Goal: Navigation & Orientation: Find specific page/section

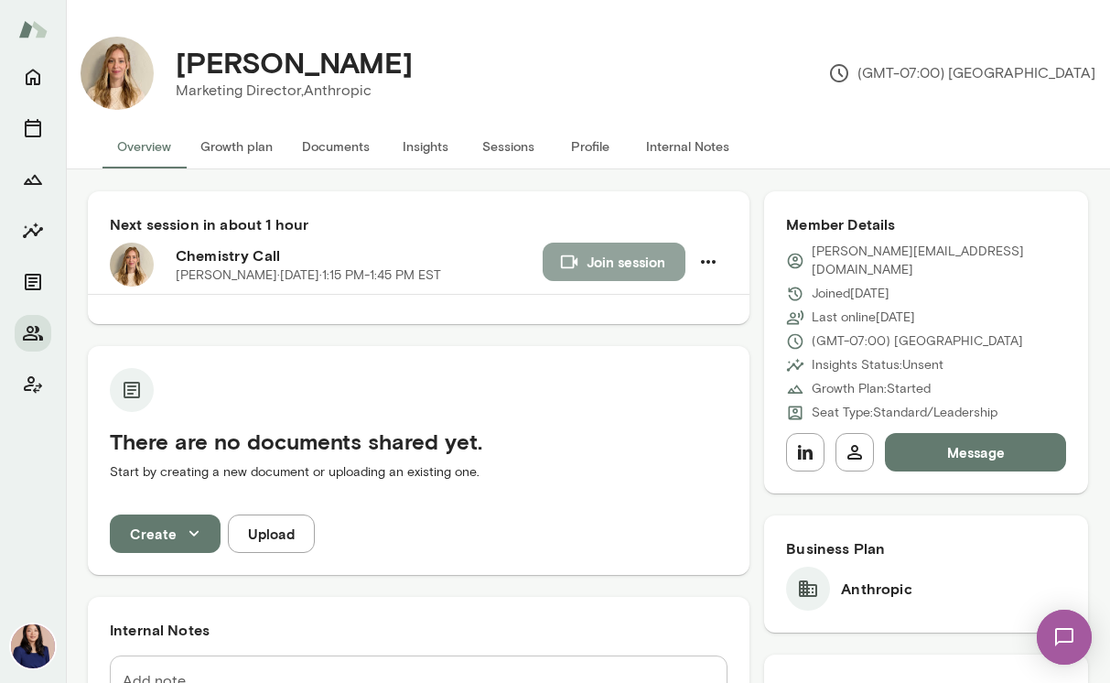
click at [567, 258] on icon "button" at bounding box center [569, 262] width 16 height 14
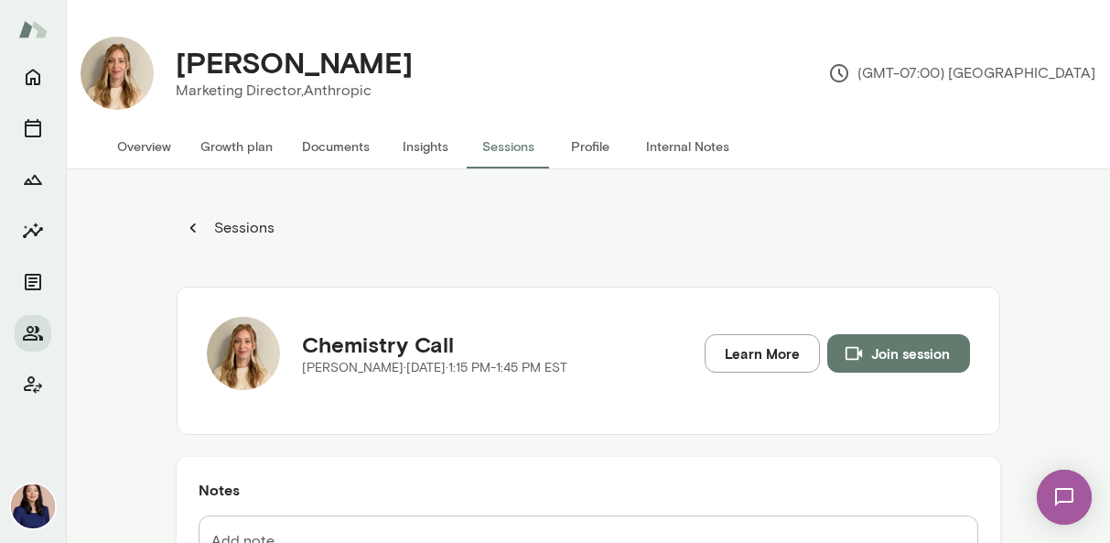
click at [1062, 502] on img at bounding box center [1064, 496] width 75 height 75
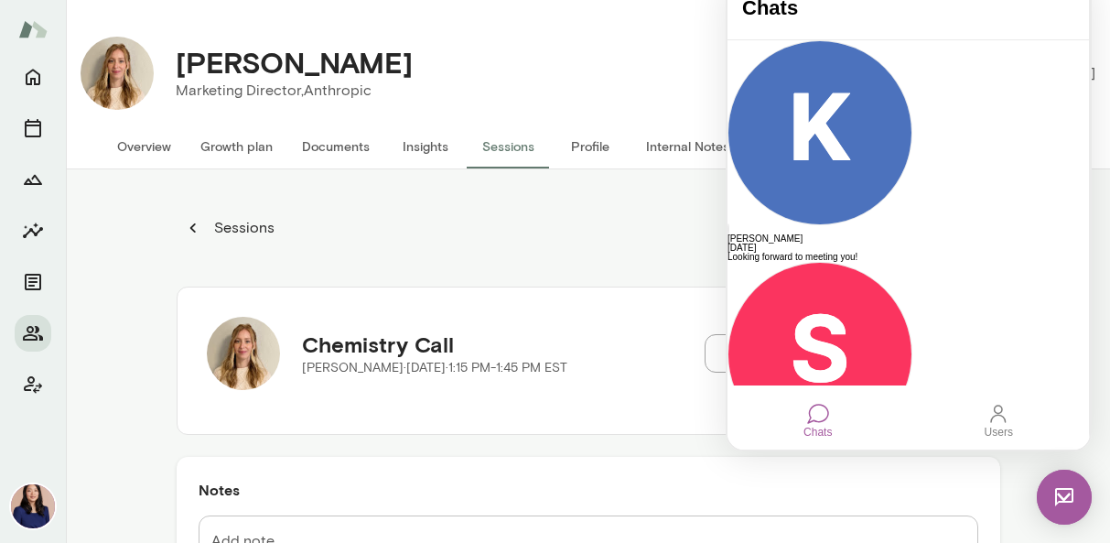
click at [1059, 515] on img at bounding box center [1064, 496] width 55 height 55
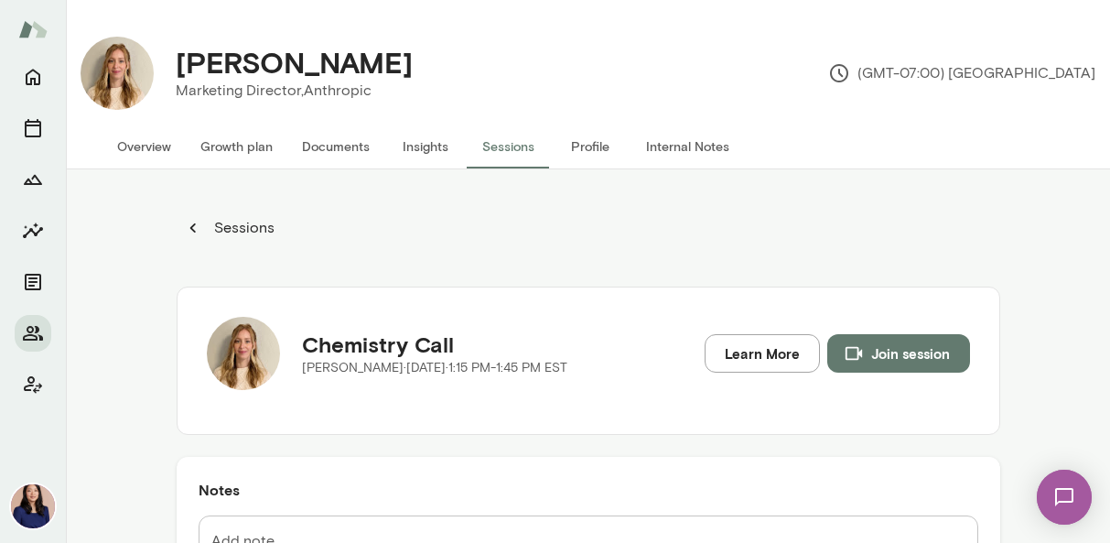
click at [1017, 438] on div "Sessions Chemistry Call [PERSON_NAME][DATE] · 1:15 PM-1:45 PM EST Learn More Jo…" at bounding box center [588, 440] width 1044 height 543
click at [141, 156] on button "Overview" at bounding box center [144, 146] width 83 height 44
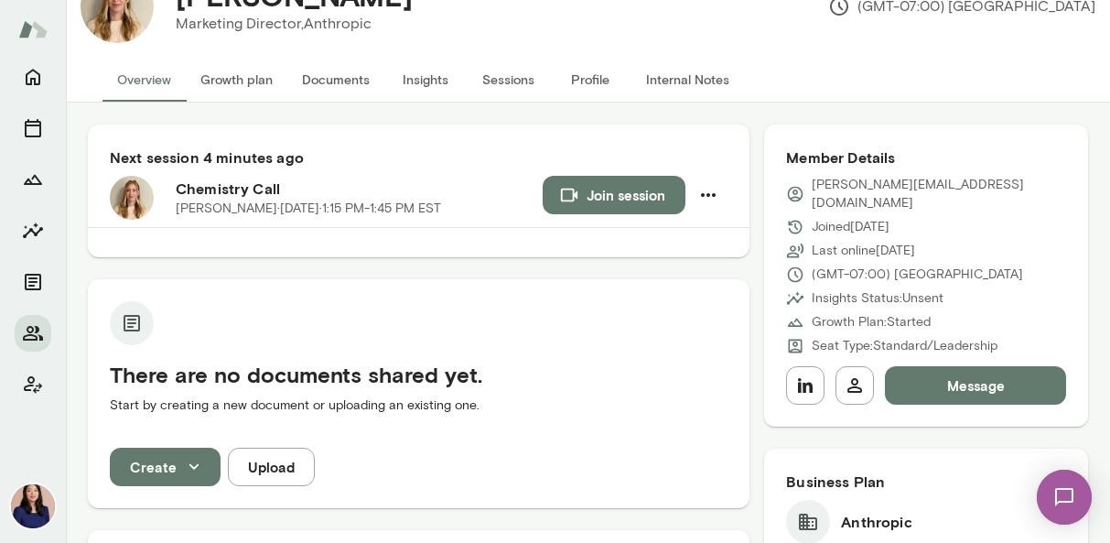
scroll to position [70, 0]
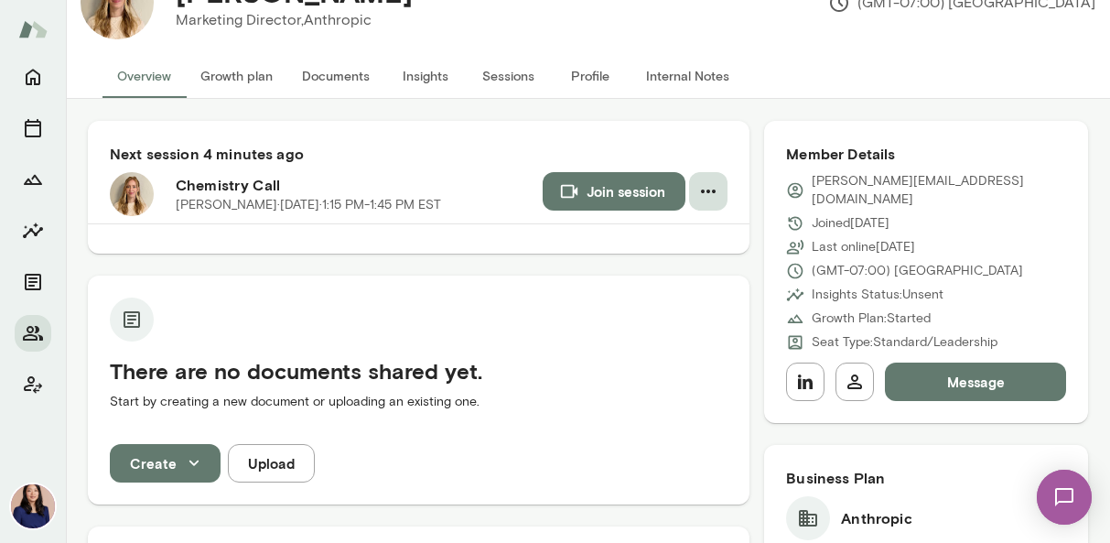
click at [700, 198] on icon "button" at bounding box center [708, 191] width 22 height 22
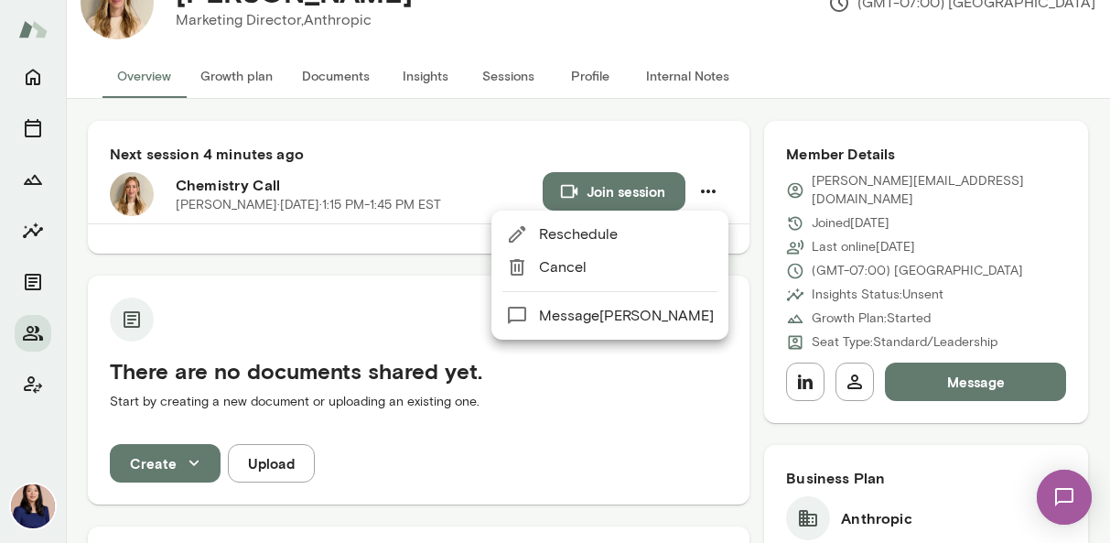
click at [701, 134] on div at bounding box center [555, 271] width 1110 height 543
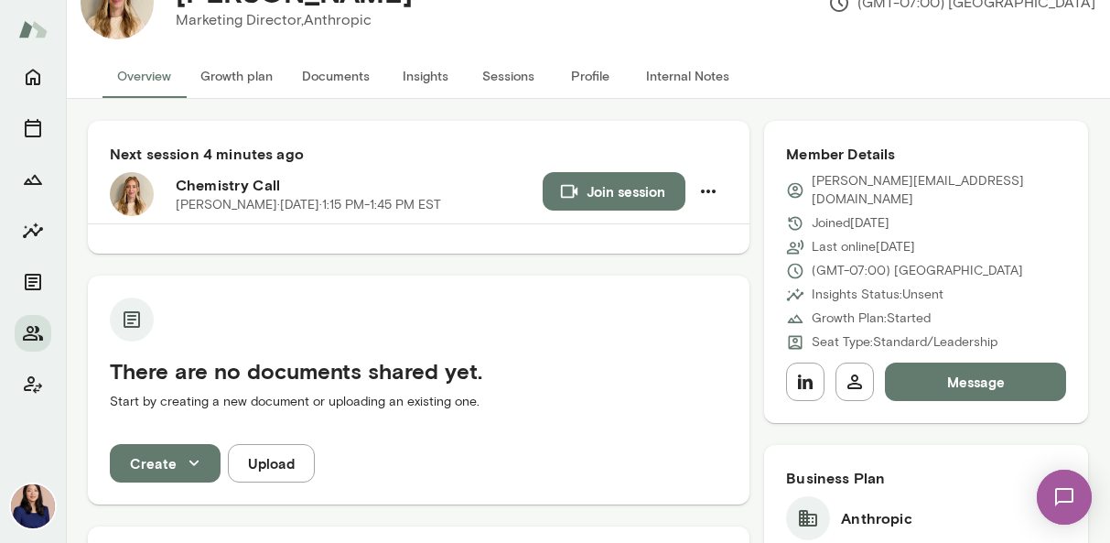
click at [25, 513] on img at bounding box center [33, 506] width 44 height 44
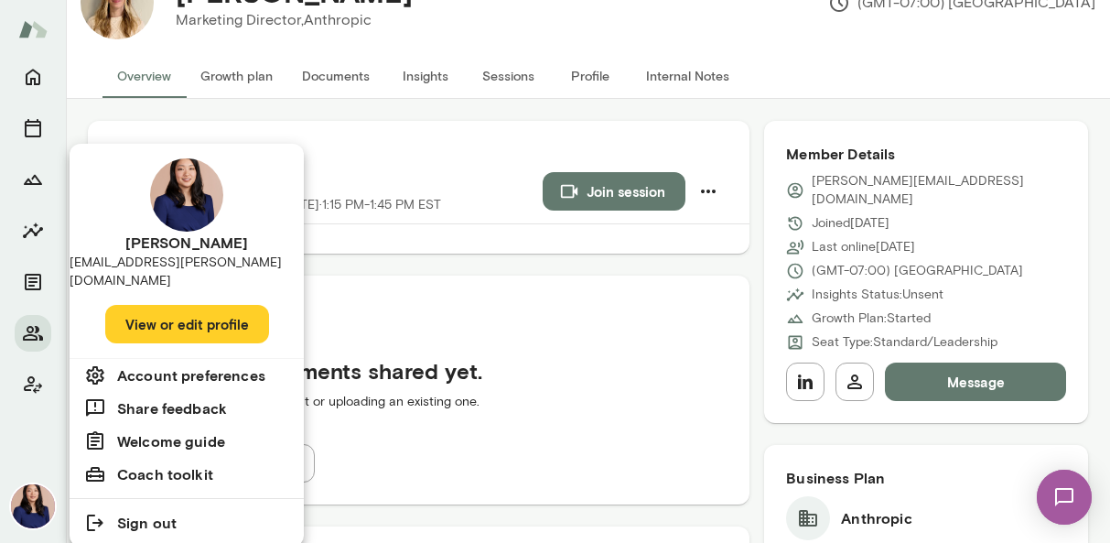
click at [763, 84] on div at bounding box center [555, 271] width 1110 height 543
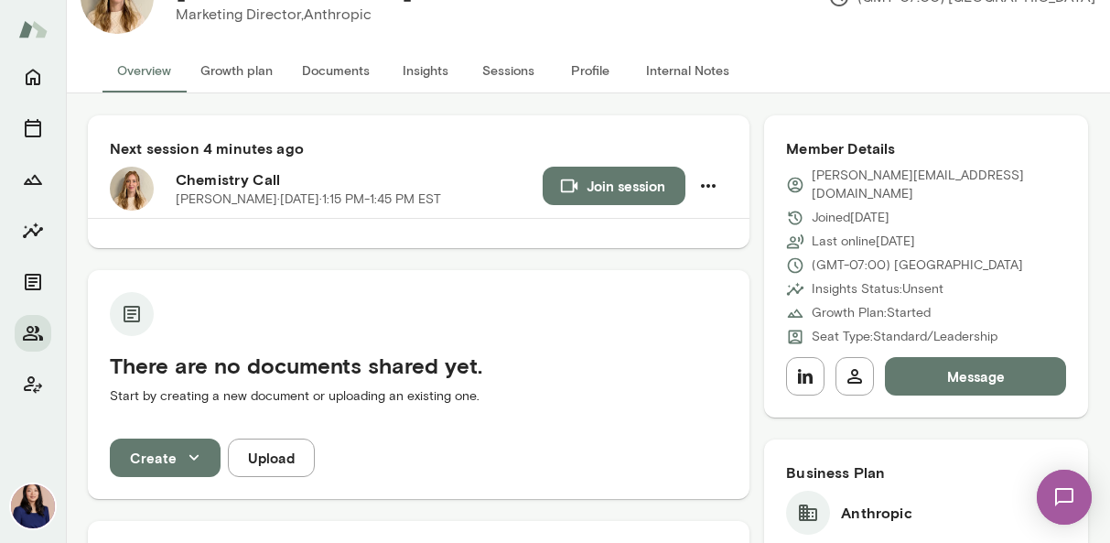
scroll to position [76, 0]
click at [30, 86] on icon "Home" at bounding box center [33, 77] width 22 height 22
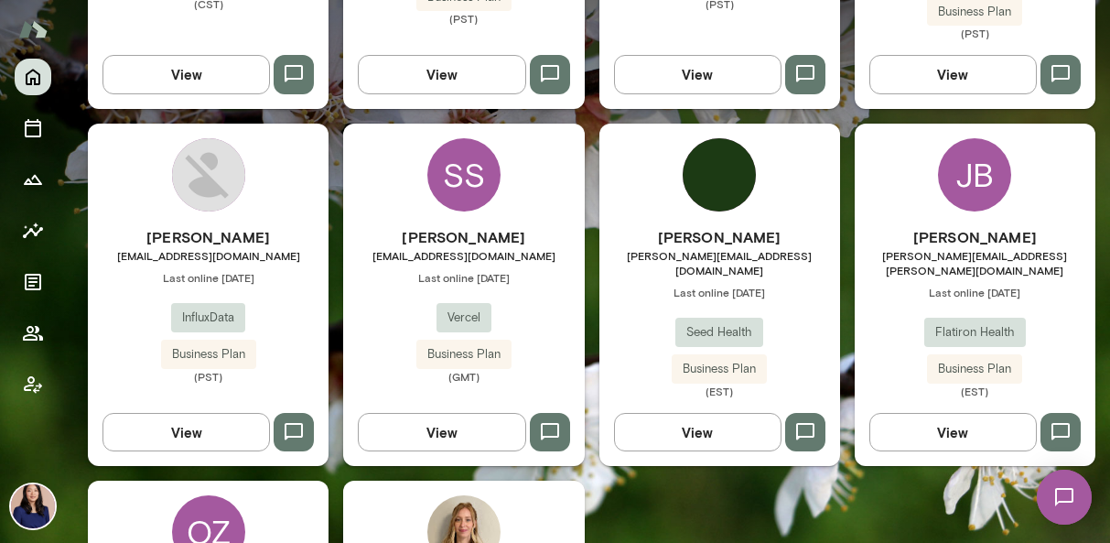
scroll to position [1216, 0]
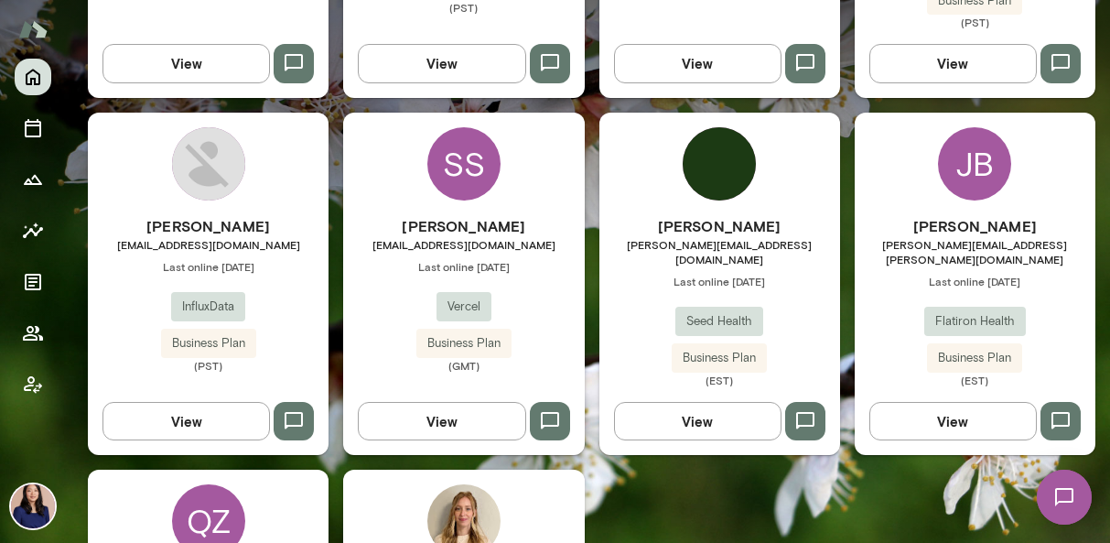
click at [452, 156] on div "SS" at bounding box center [463, 163] width 73 height 73
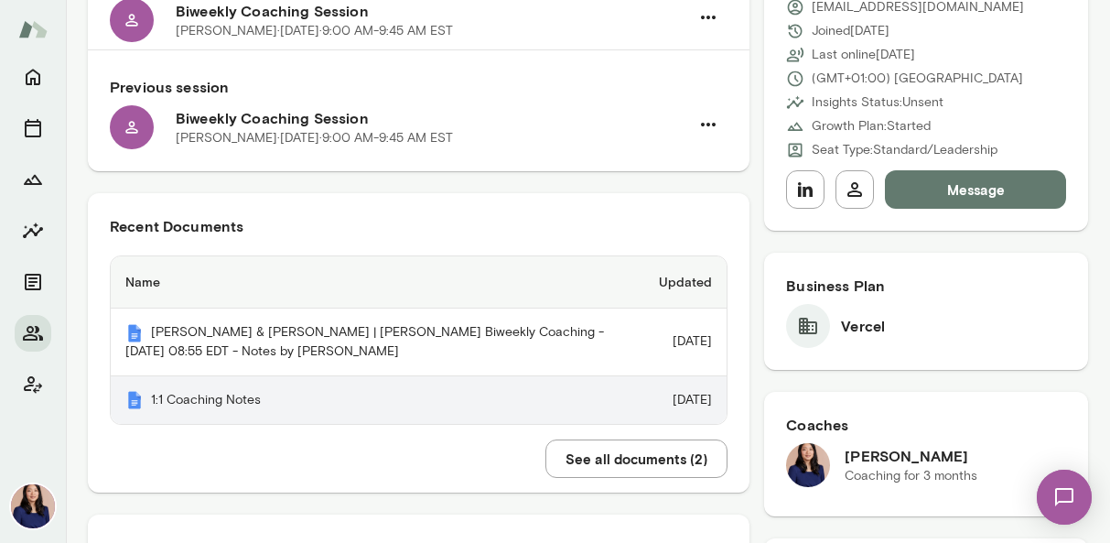
scroll to position [249, 0]
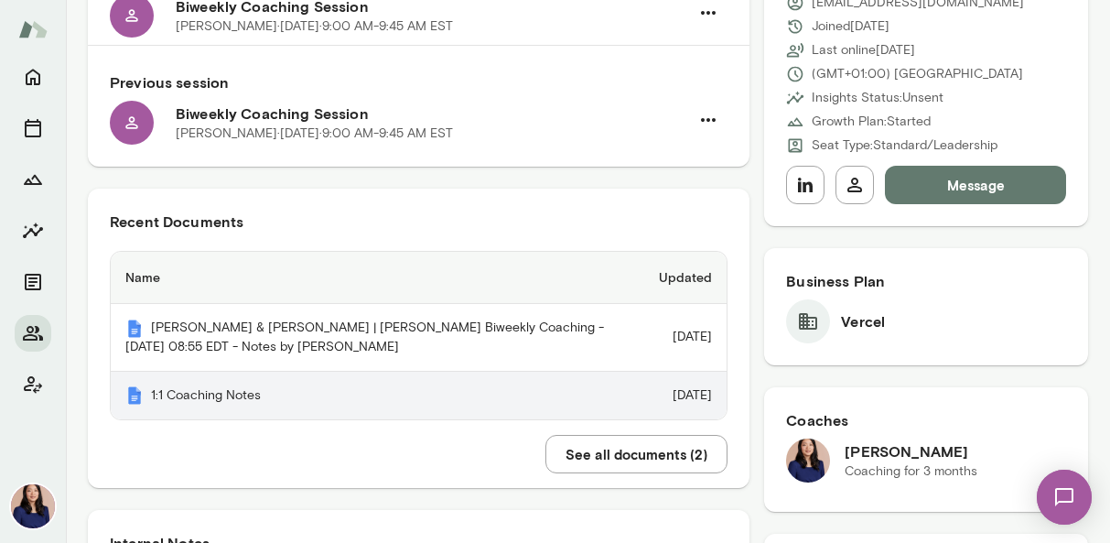
click at [320, 420] on th "1:1 Coaching Notes" at bounding box center [378, 396] width 534 height 49
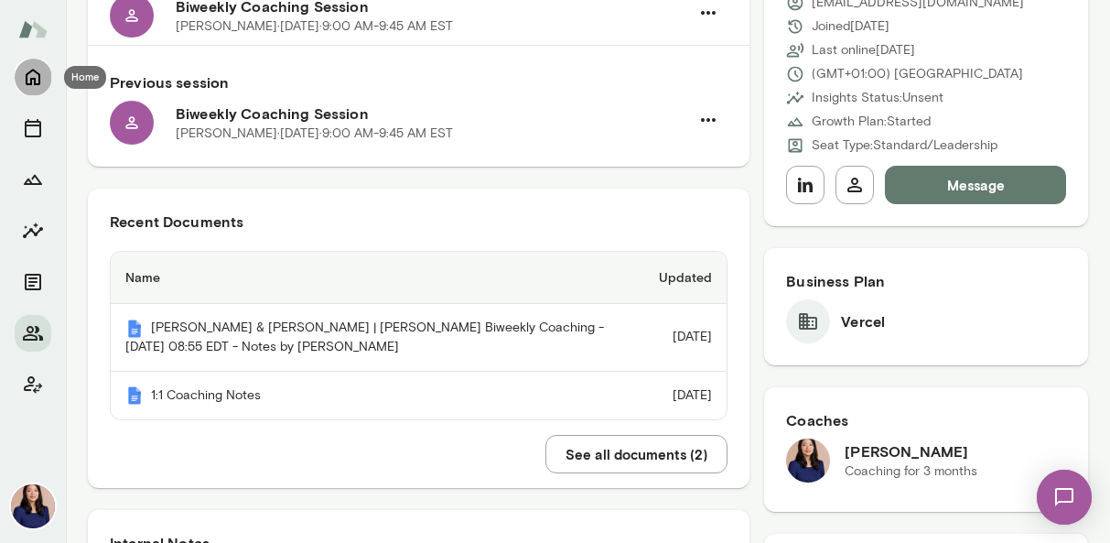
click at [41, 77] on icon "Home" at bounding box center [33, 77] width 22 height 22
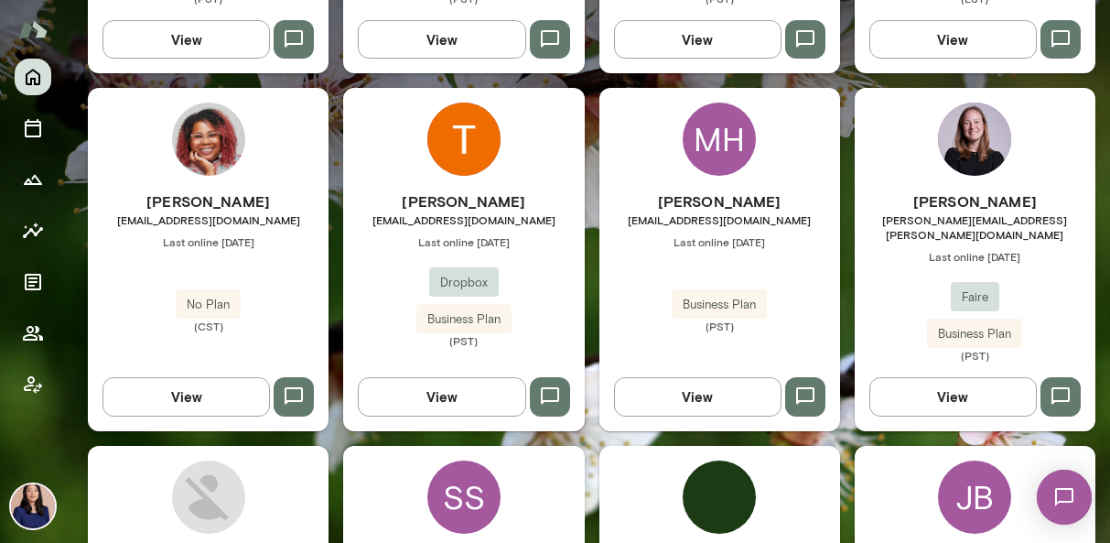
scroll to position [943, 0]
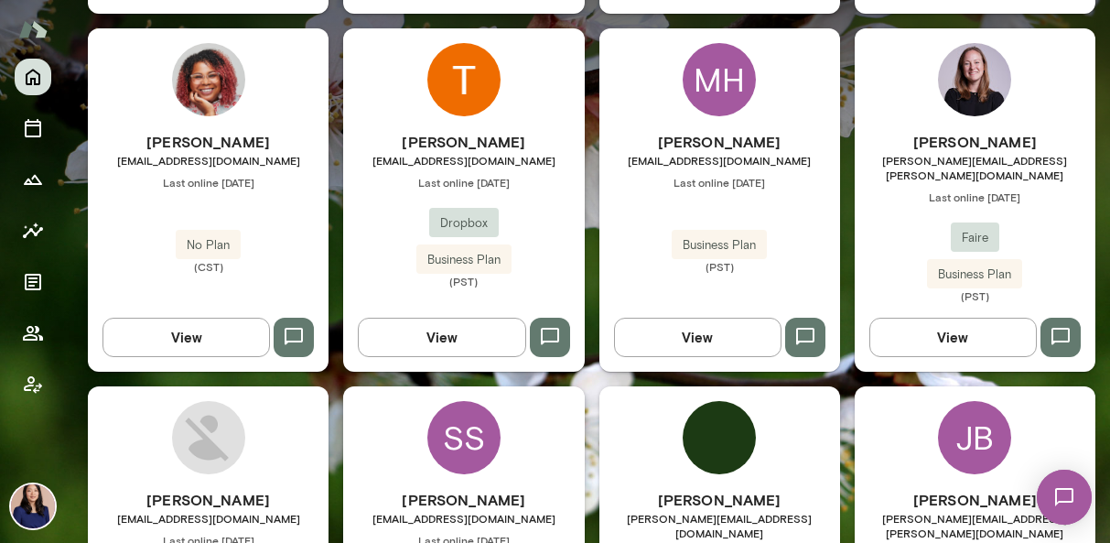
click at [946, 76] on img at bounding box center [974, 79] width 73 height 73
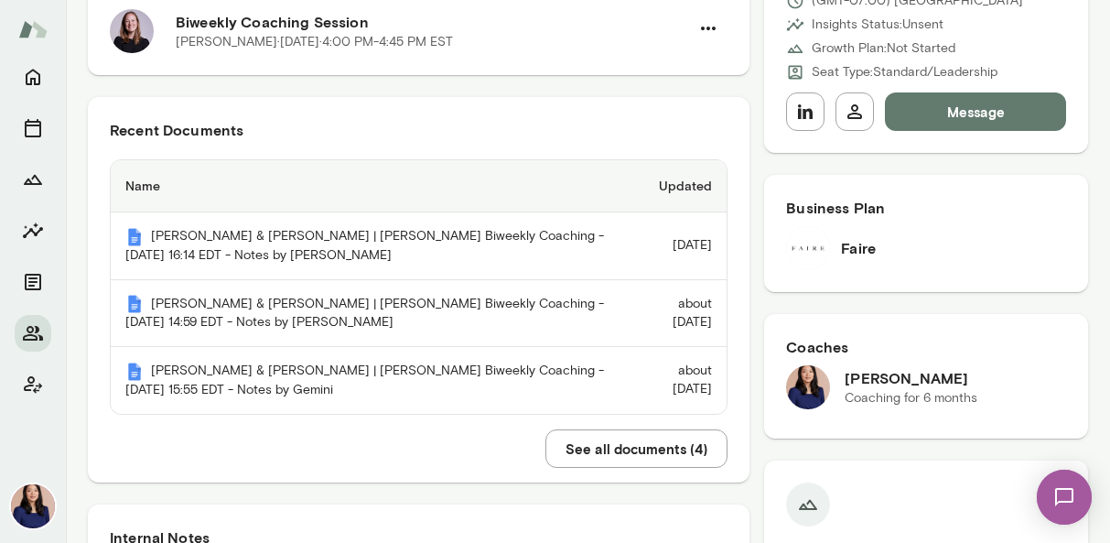
click at [641, 457] on button "See all documents ( 4 )" at bounding box center [636, 448] width 182 height 38
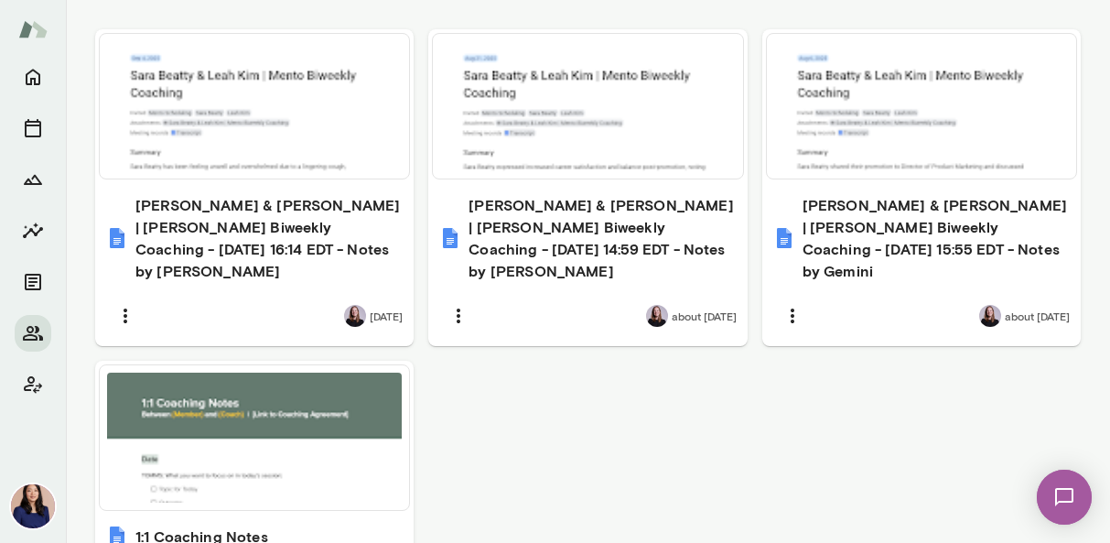
scroll to position [812, 0]
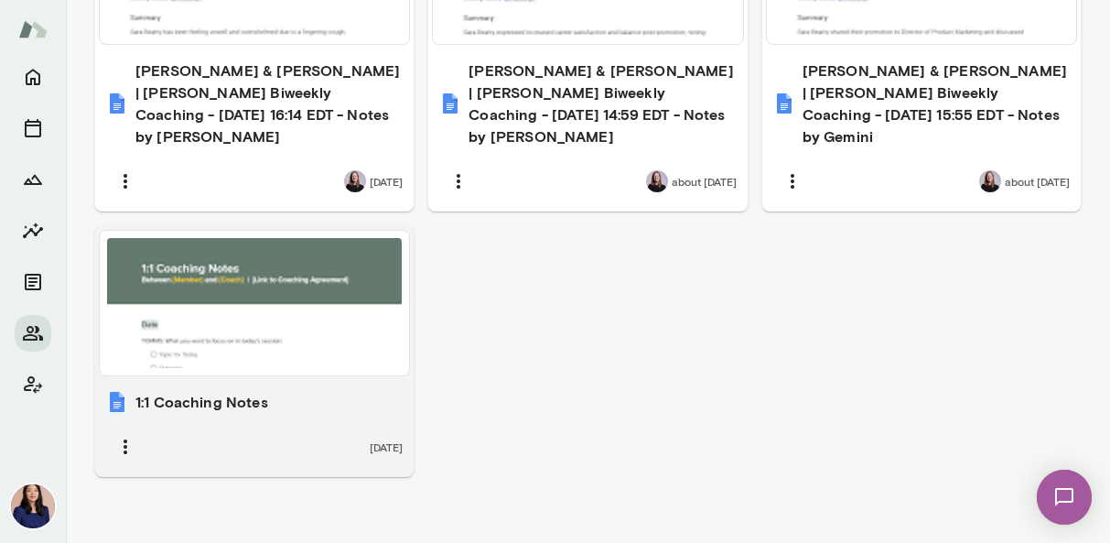
click at [303, 327] on div at bounding box center [254, 303] width 295 height 130
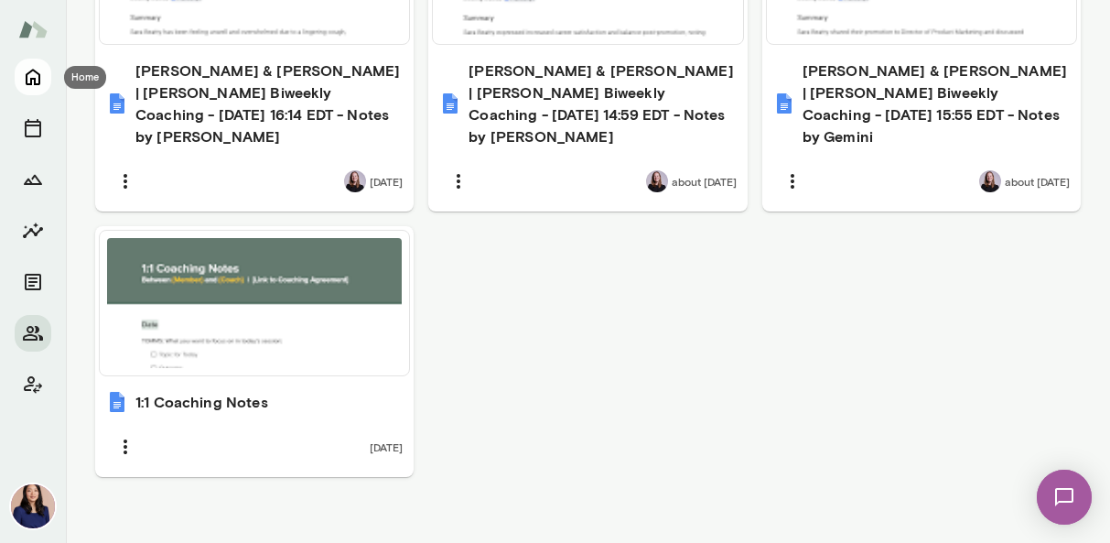
click at [35, 88] on button "Home" at bounding box center [33, 77] width 37 height 37
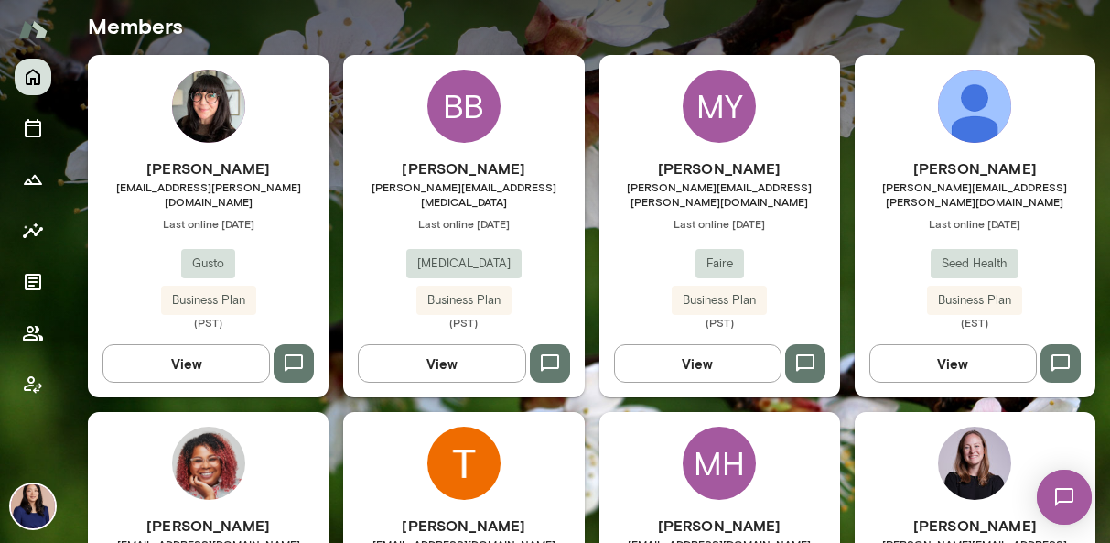
scroll to position [579, 0]
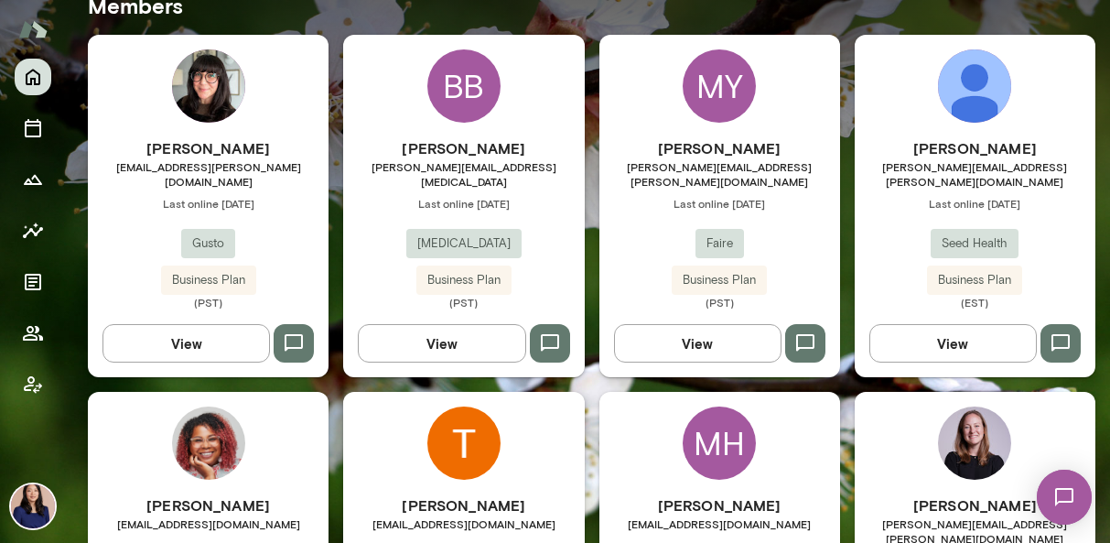
click at [955, 105] on img at bounding box center [974, 85] width 73 height 73
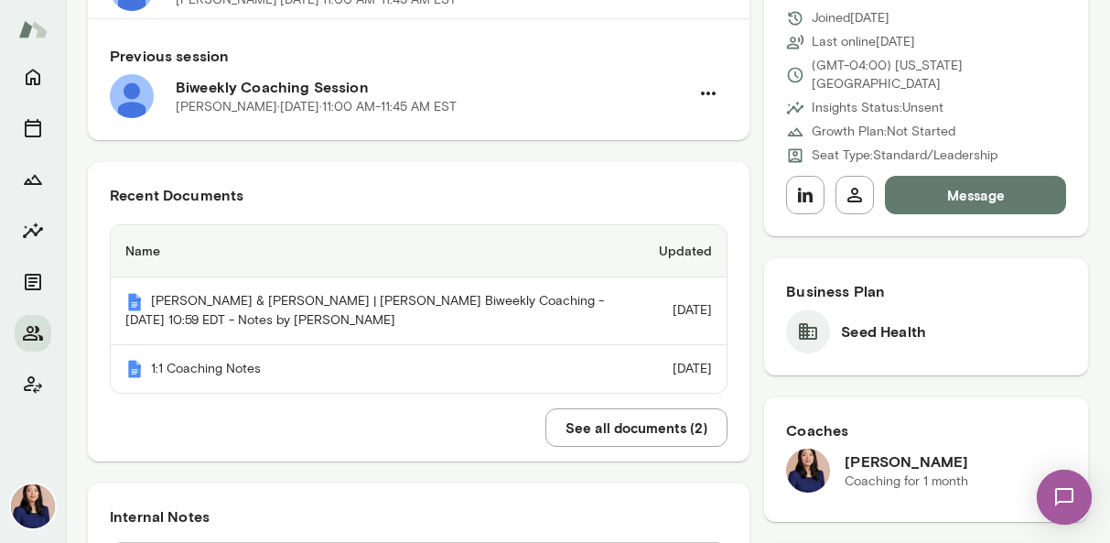
scroll to position [311, 0]
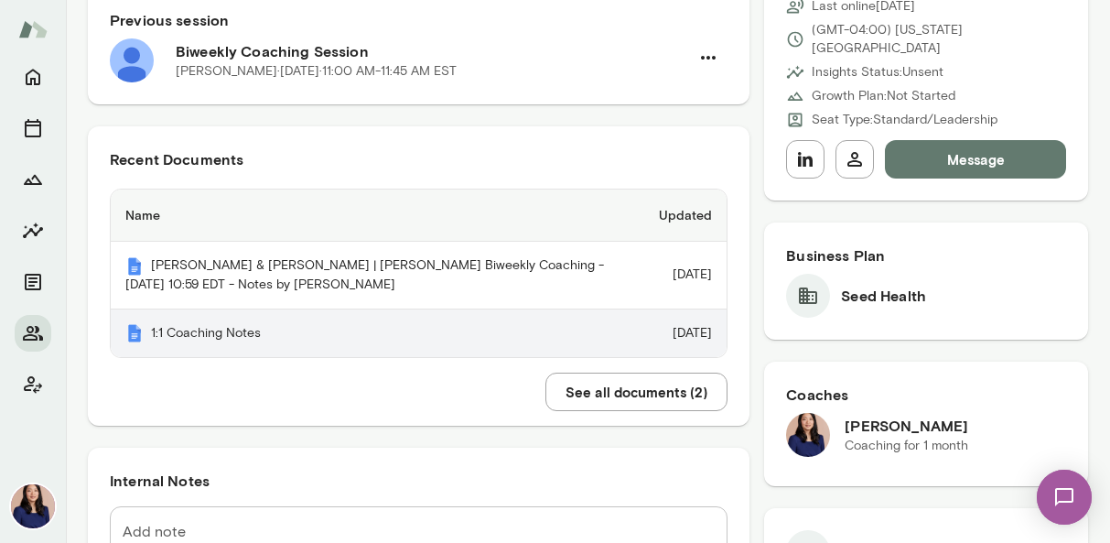
click at [139, 341] on img at bounding box center [134, 333] width 18 height 18
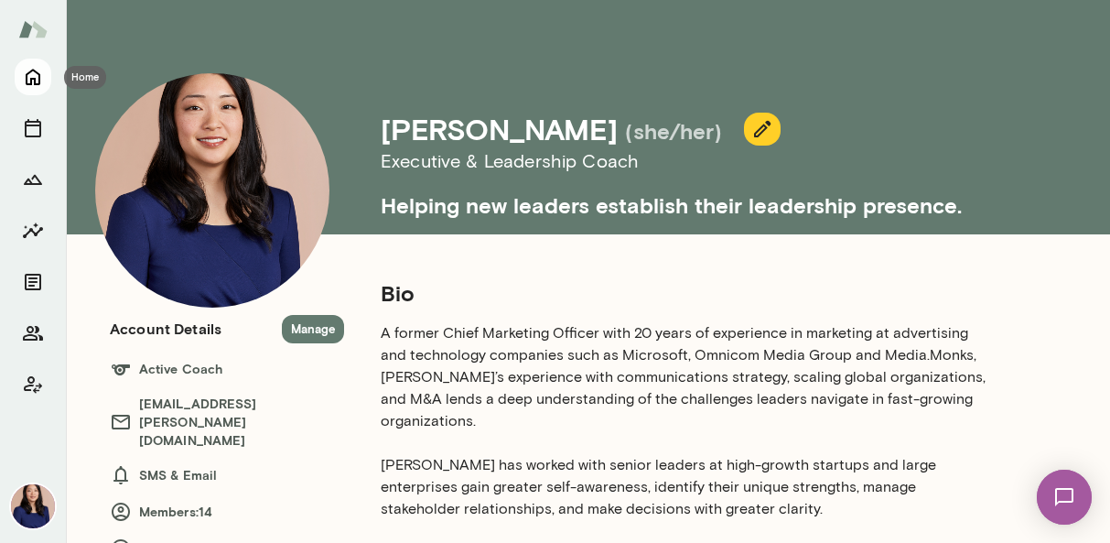
click at [38, 71] on icon "Home" at bounding box center [33, 77] width 22 height 22
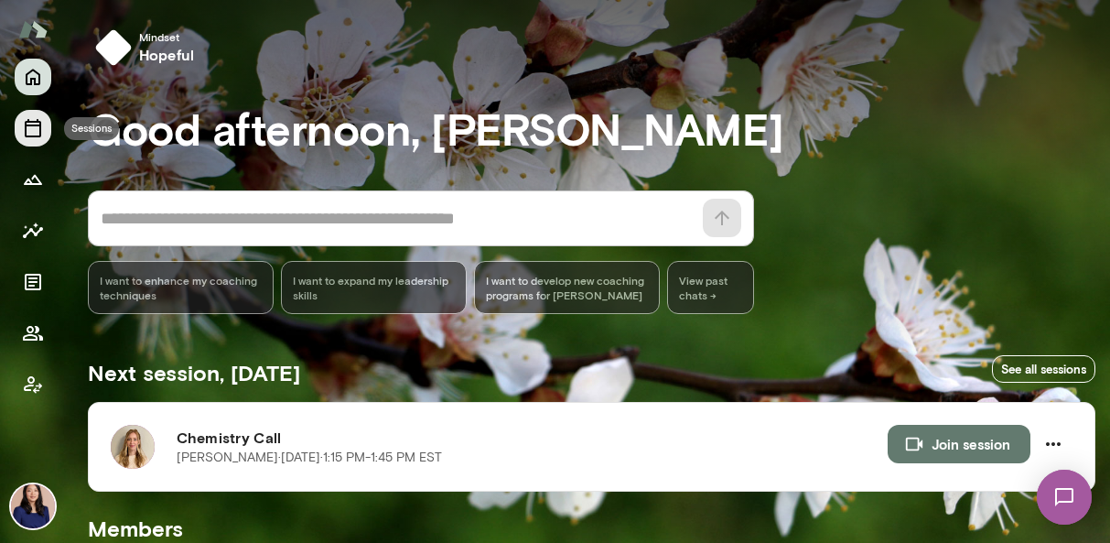
click at [28, 135] on icon "Sessions" at bounding box center [33, 128] width 22 height 22
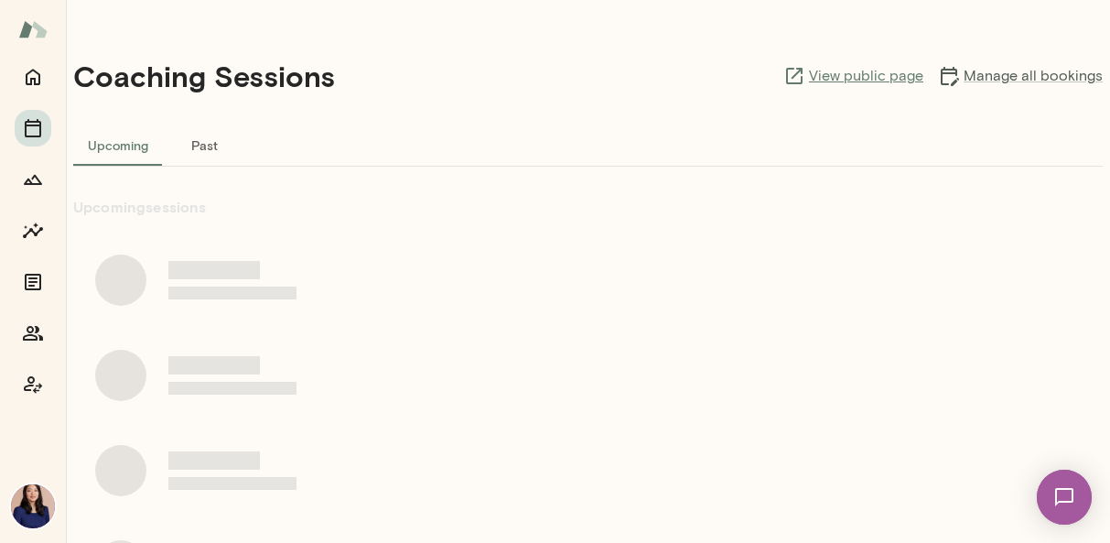
click at [860, 77] on link "View public page" at bounding box center [853, 76] width 140 height 22
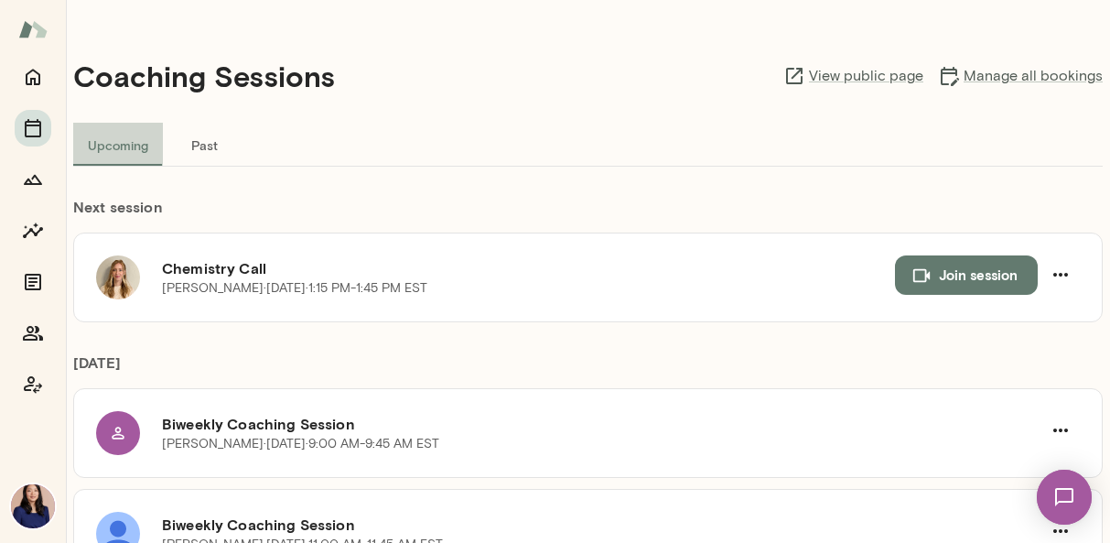
click at [118, 146] on button "Upcoming" at bounding box center [118, 145] width 90 height 44
